Goal: Task Accomplishment & Management: Complete application form

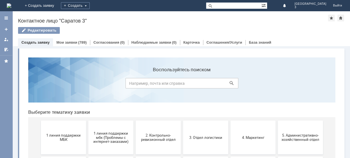
scroll to position [38, 0]
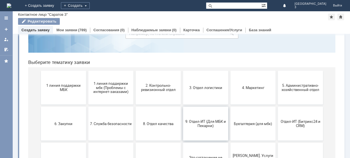
click at [201, 118] on button "9. Отдел-ИТ (Для МБК и Пекарни)" at bounding box center [205, 124] width 45 height 34
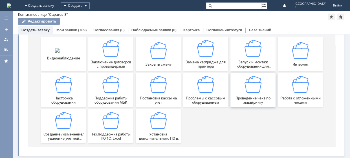
scroll to position [72, 0]
click at [289, 86] on div "Работа с отложенными чеками" at bounding box center [301, 90] width 42 height 29
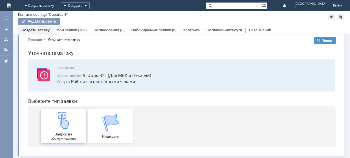
scroll to position [8, 0]
click at [61, 128] on img at bounding box center [63, 120] width 17 height 17
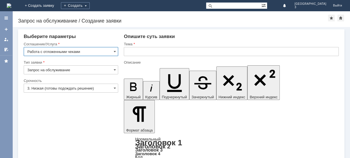
click at [83, 87] on input "3. Низкая (готовы подождать решение)" at bounding box center [71, 88] width 95 height 9
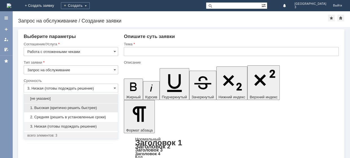
click at [61, 107] on span "1. Высокая (критично решить быстрее)" at bounding box center [70, 108] width 87 height 5
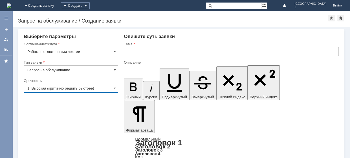
type input "1. Высокая (критично решить быстрее)"
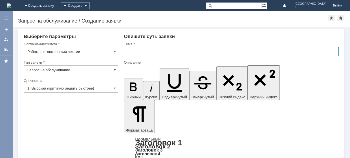
click at [184, 50] on input "text" at bounding box center [231, 51] width 215 height 9
type input "отл.чек [DATE]"
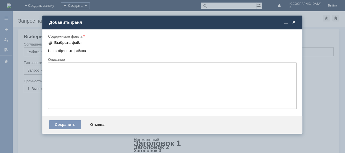
click at [59, 44] on div "Выбрать файл" at bounding box center [67, 42] width 27 height 5
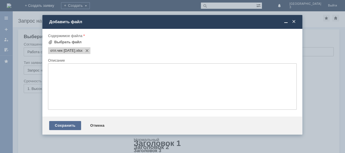
click at [62, 127] on div "Сохранить" at bounding box center [65, 125] width 32 height 9
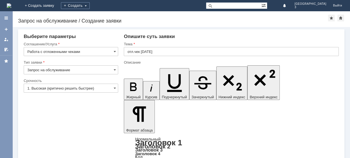
scroll to position [13, 0]
